Goal: Find specific page/section: Find specific page/section

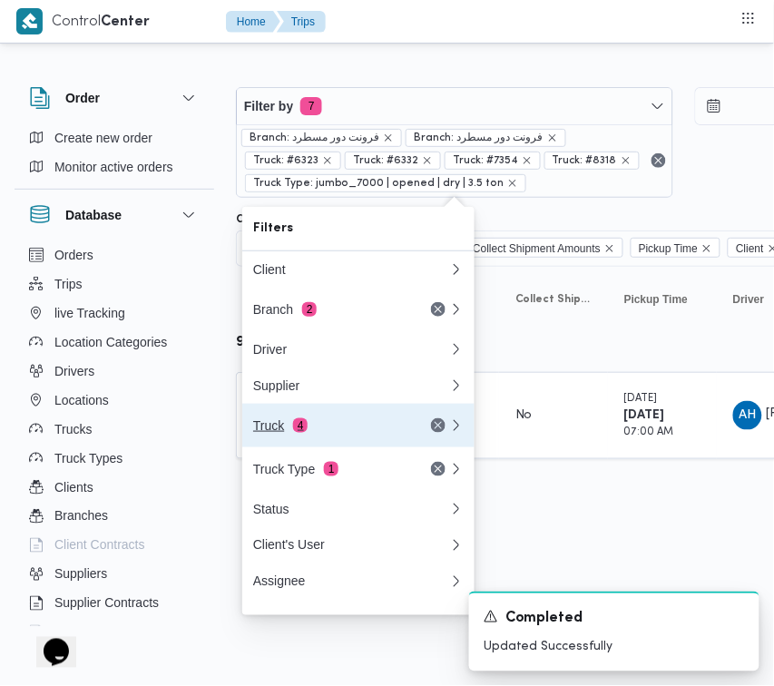
click at [352, 423] on div "Truck 4" at bounding box center [351, 426] width 218 height 44
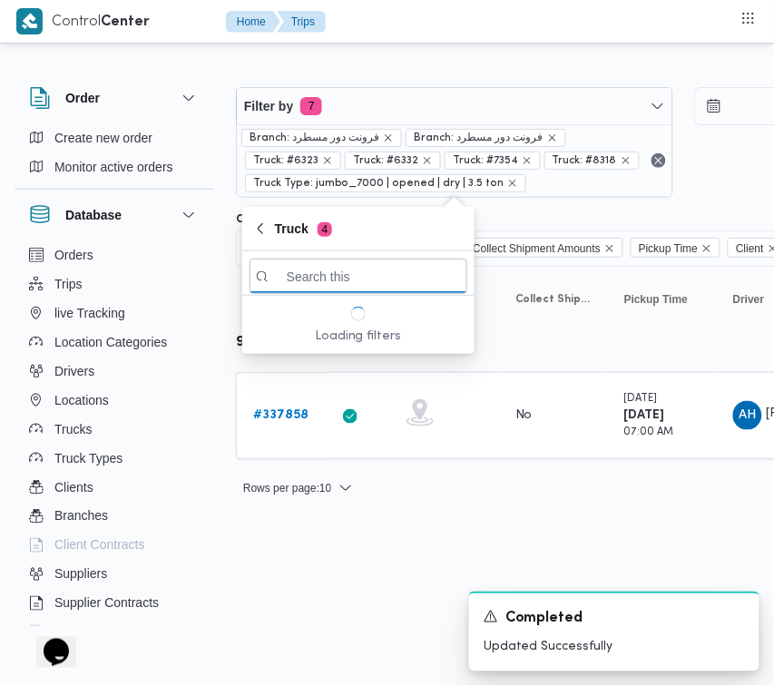
paste input "4691"
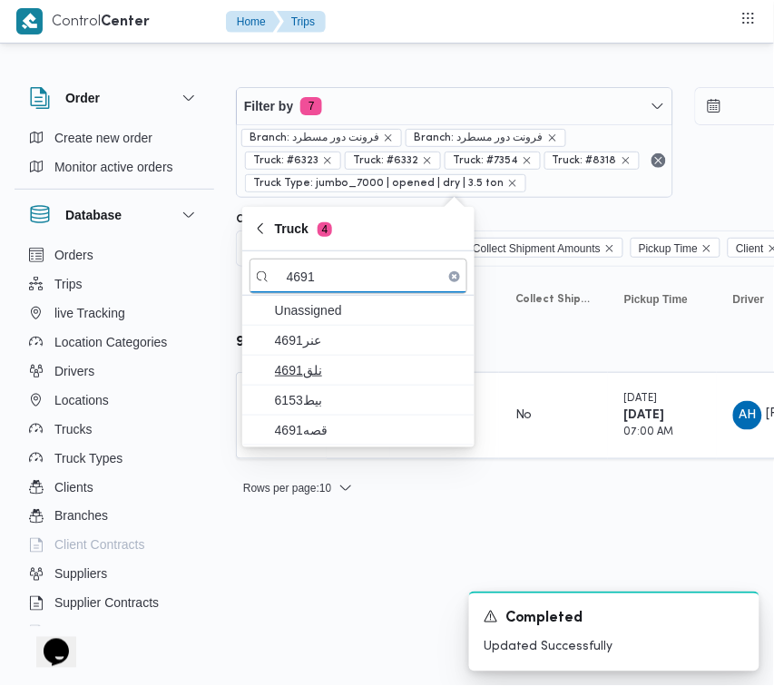
type input "4691"
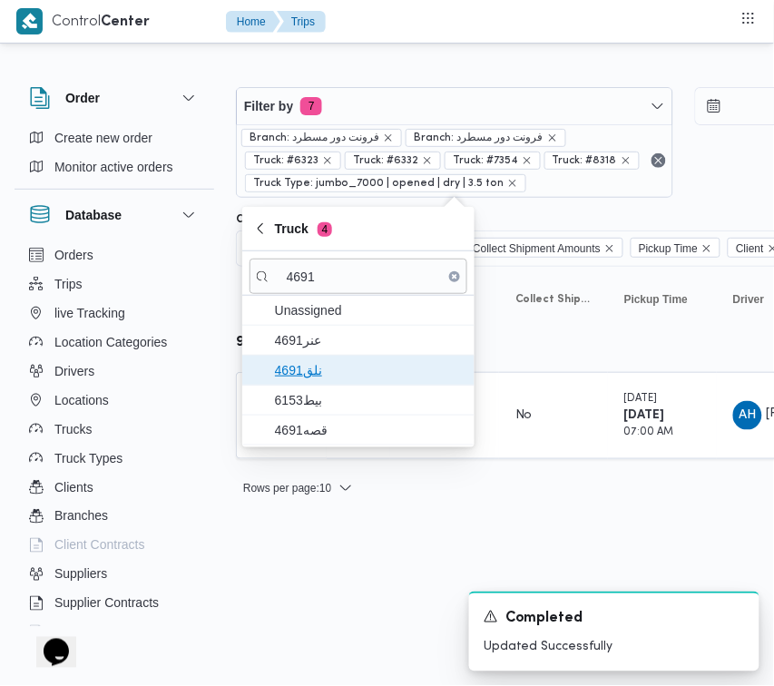
click at [337, 370] on span "نلق4691" at bounding box center [369, 370] width 189 height 22
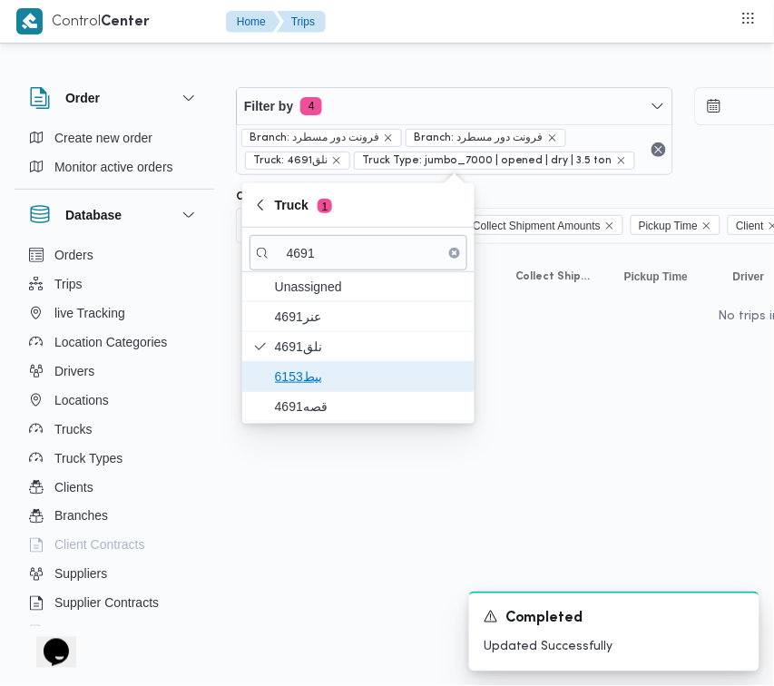
click at [337, 386] on span "بيط6153" at bounding box center [369, 377] width 189 height 22
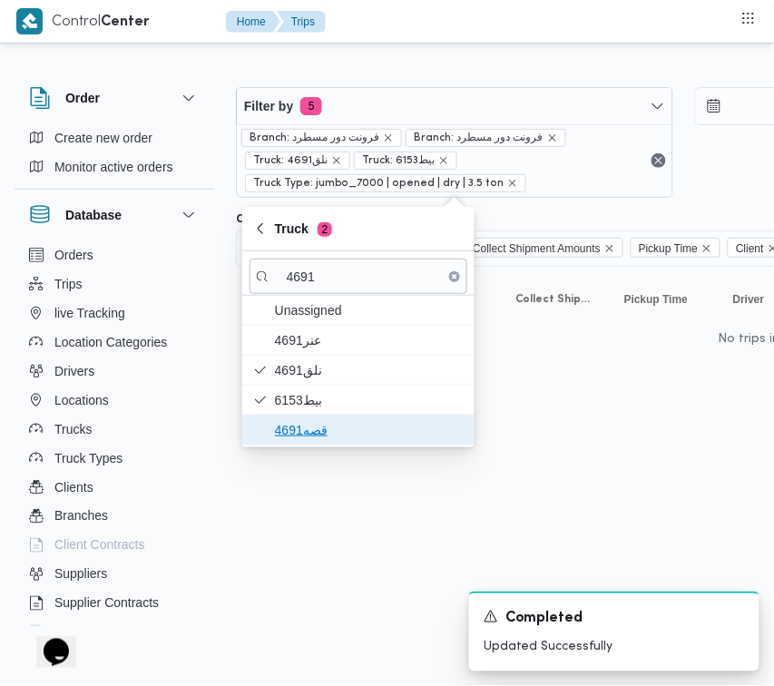
click at [332, 428] on span "قصه4691" at bounding box center [369, 430] width 189 height 22
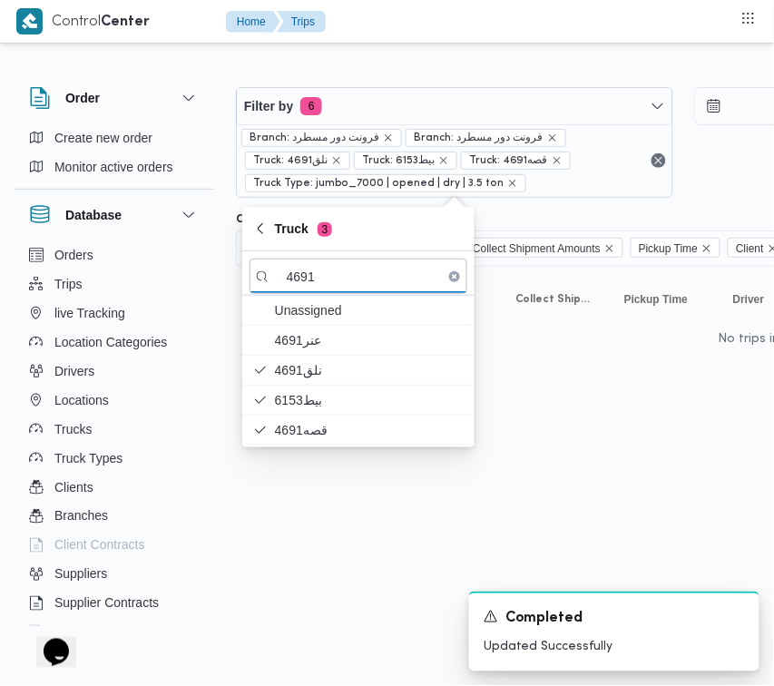
click at [345, 523] on html "Control Center Home Trips Order Create new order Monitor active orders Database…" at bounding box center [387, 343] width 774 height 686
